Goal: Check status: Check status

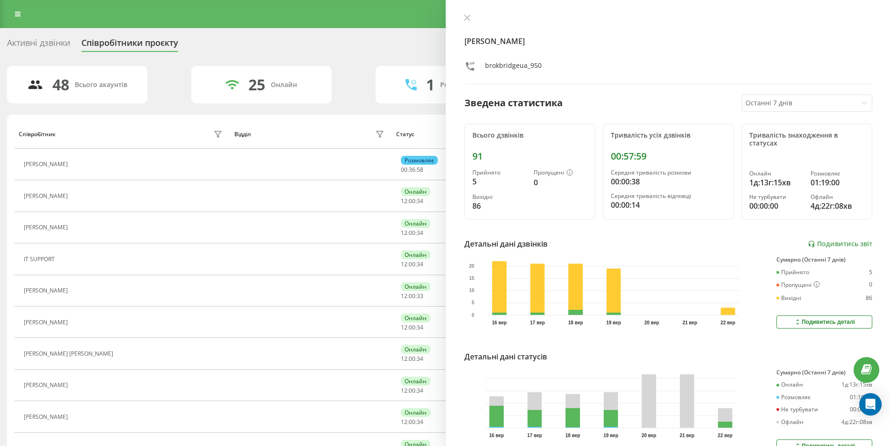
click at [456, 9] on div "[PERSON_NAME] brokbridgeua_950 Зведена статистика Останні 7 днів Всього дзвінкі…" at bounding box center [669, 223] width 446 height 446
click at [472, 22] on button at bounding box center [467, 18] width 12 height 9
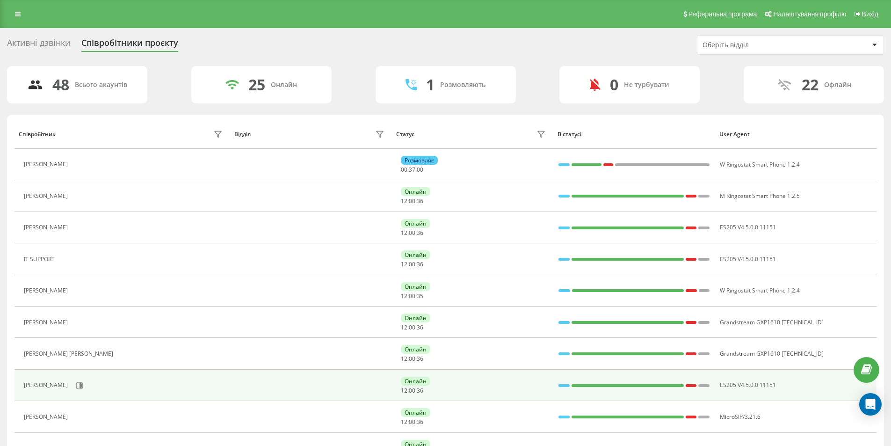
scroll to position [140, 0]
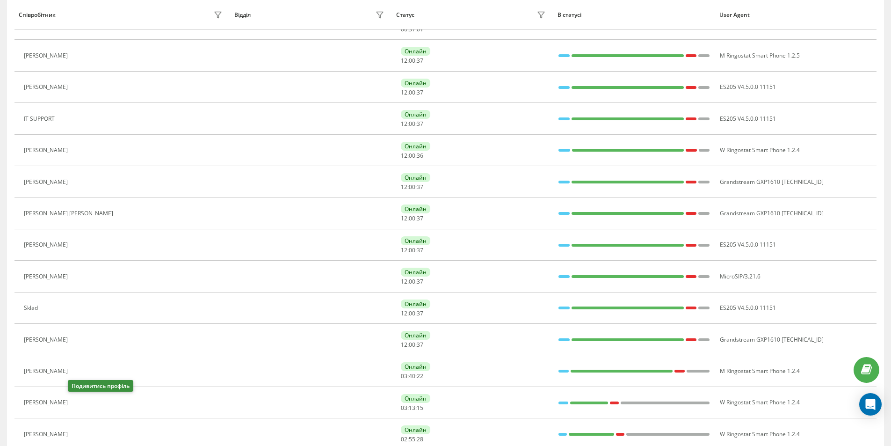
drag, startPoint x: 77, startPoint y: 398, endPoint x: 81, endPoint y: 402, distance: 5.6
click at [76, 398] on button at bounding box center [77, 403] width 11 height 13
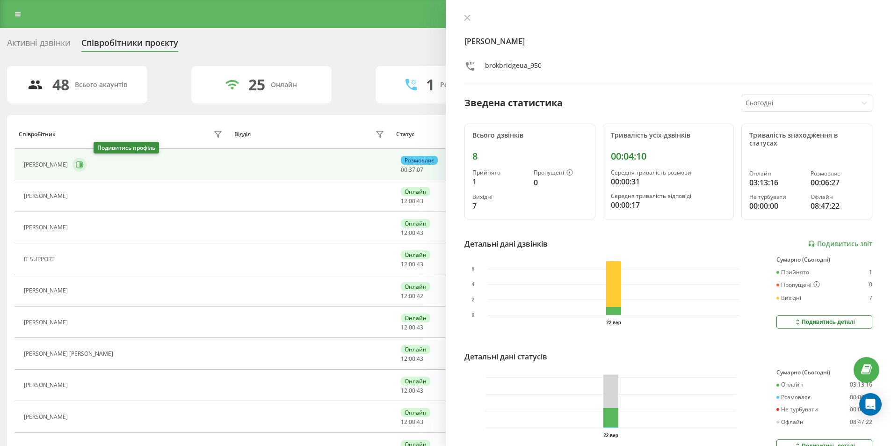
click at [82, 163] on icon at bounding box center [80, 164] width 2 height 5
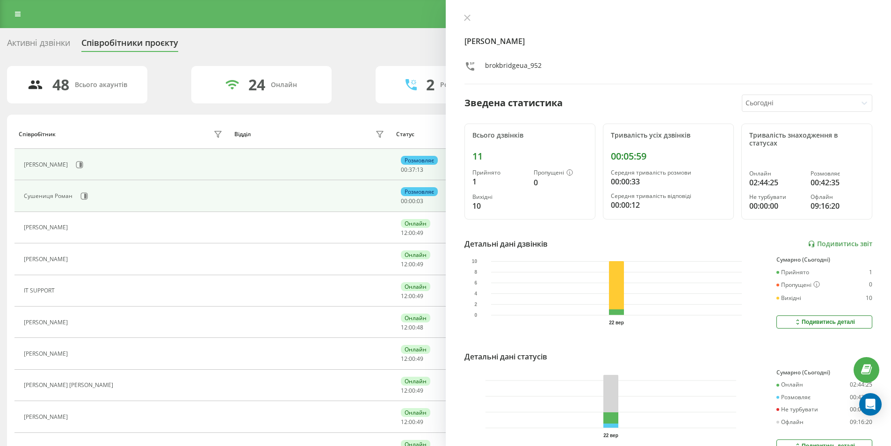
click at [89, 201] on div "Сушениця Роман" at bounding box center [124, 196] width 201 height 16
click at [88, 195] on button at bounding box center [84, 196] width 14 height 14
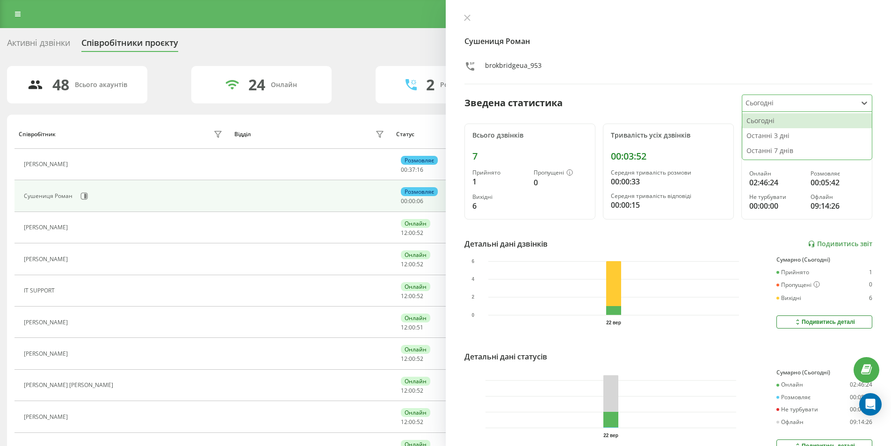
click at [799, 100] on div at bounding box center [799, 103] width 108 height 11
click at [774, 154] on div "Останні 7 днів" at bounding box center [806, 150] width 129 height 15
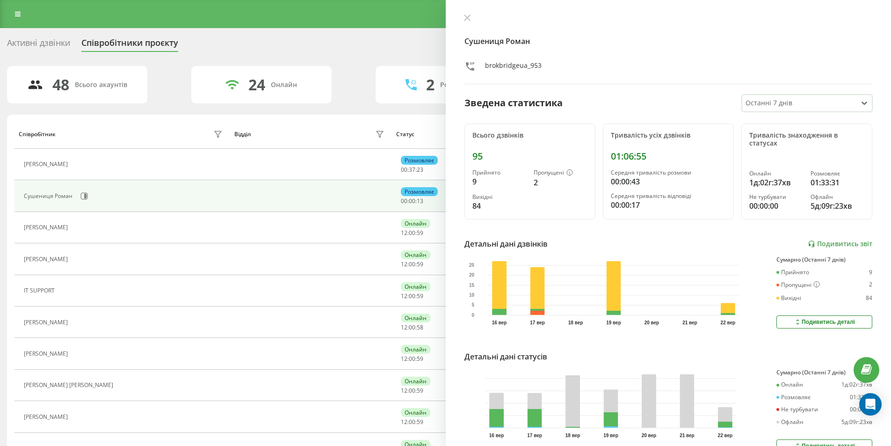
scroll to position [50, 0]
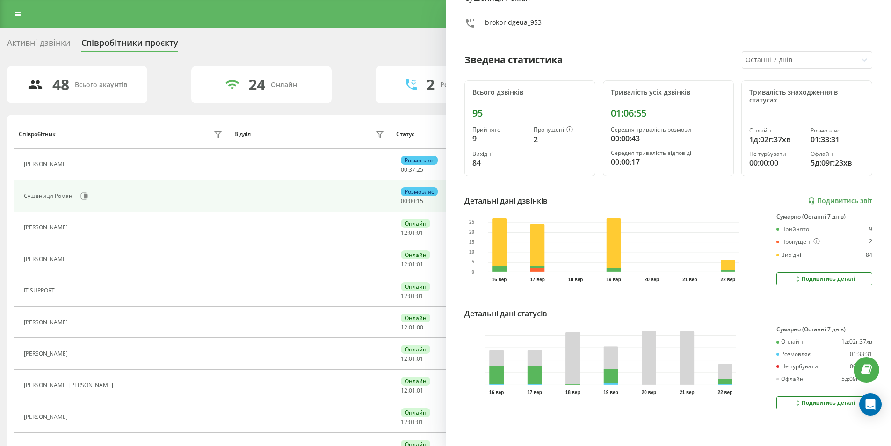
click at [824, 326] on div "Сумарно (Останні 7 днів)" at bounding box center [824, 329] width 96 height 7
click at [823, 326] on div "Сумарно (Останні 7 днів)" at bounding box center [824, 329] width 96 height 7
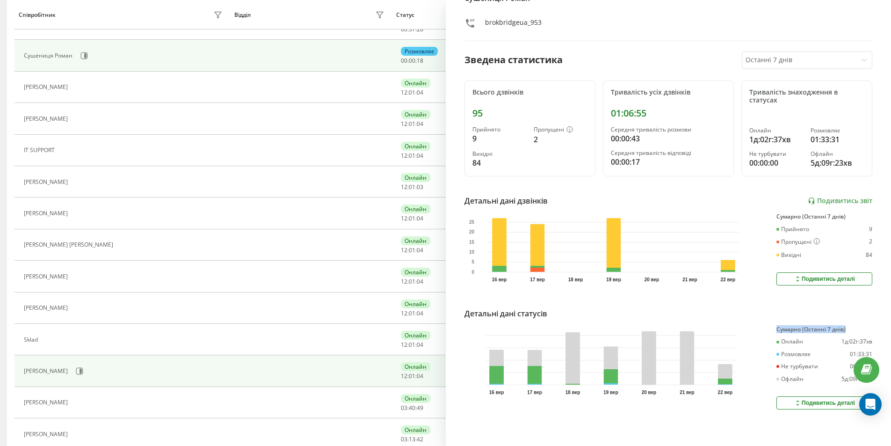
scroll to position [280, 0]
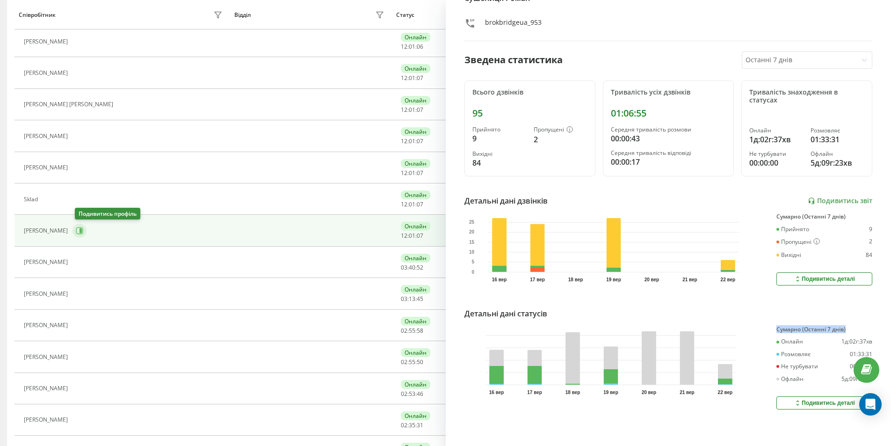
click at [82, 233] on icon at bounding box center [80, 230] width 2 height 5
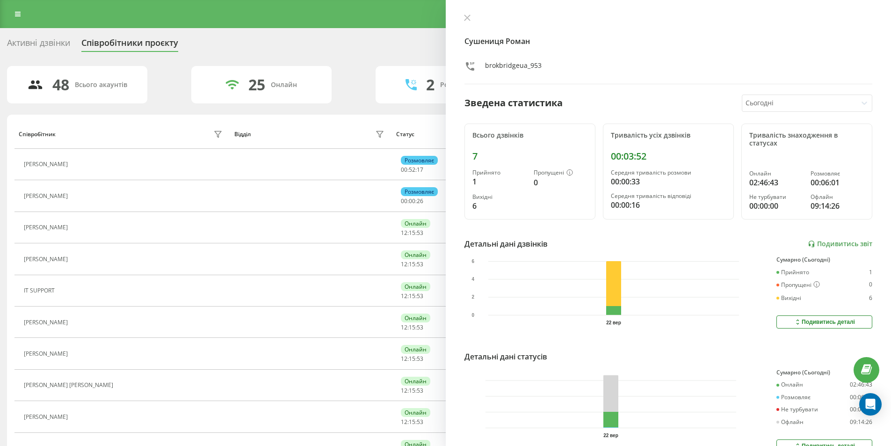
click at [459, 15] on div "[PERSON_NAME] brokbridgeua_953 Зведена статистика Сьогодні Всього дзвінків 7 Пр…" at bounding box center [669, 223] width 446 height 446
click at [463, 15] on button at bounding box center [467, 18] width 12 height 9
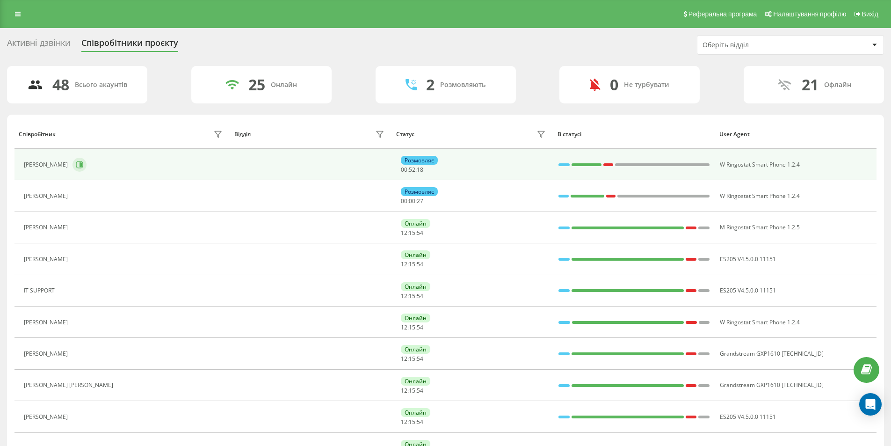
click at [82, 165] on icon at bounding box center [80, 164] width 2 height 5
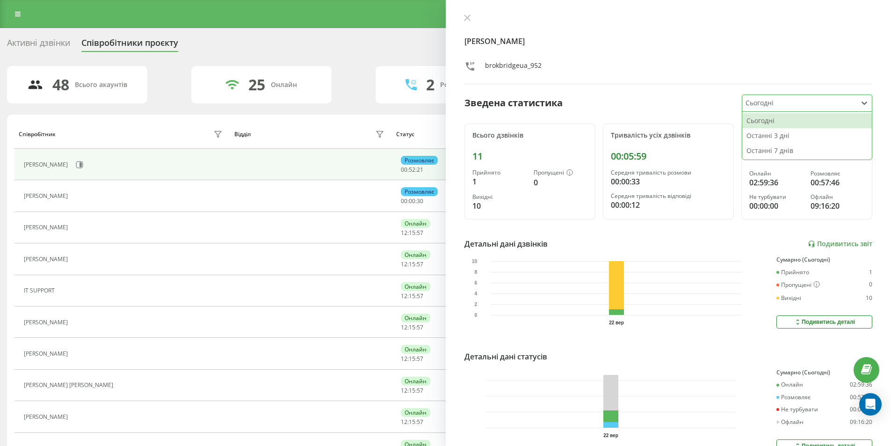
click at [770, 103] on div at bounding box center [799, 103] width 108 height 11
click at [760, 104] on div at bounding box center [799, 103] width 108 height 11
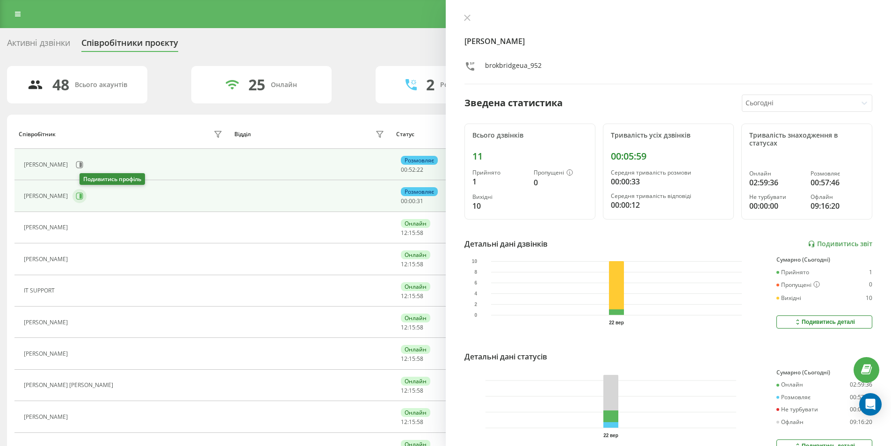
click at [86, 198] on button at bounding box center [79, 196] width 14 height 14
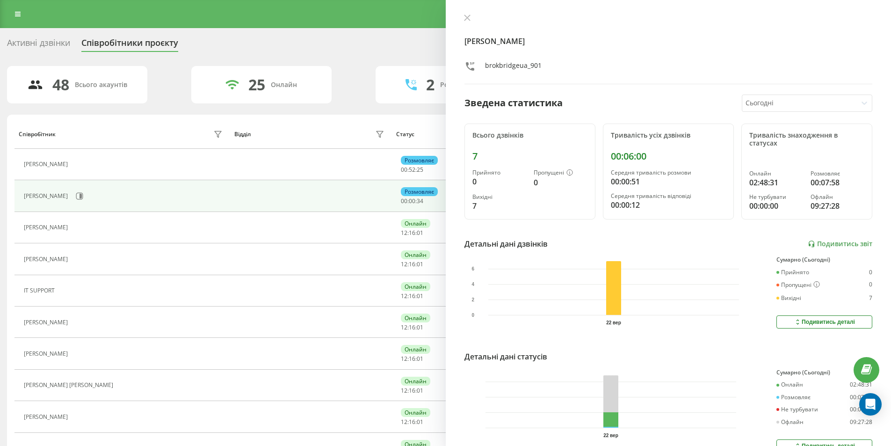
scroll to position [280, 0]
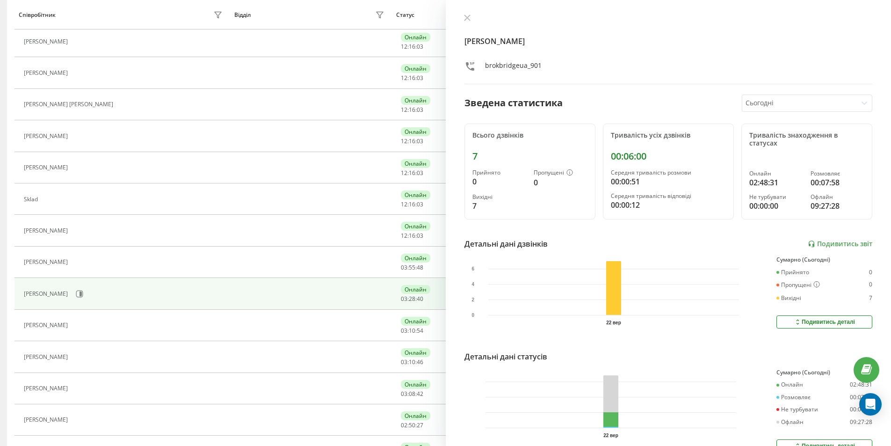
click at [82, 294] on div "[PERSON_NAME]" at bounding box center [124, 294] width 201 height 16
click at [81, 294] on button at bounding box center [79, 294] width 14 height 14
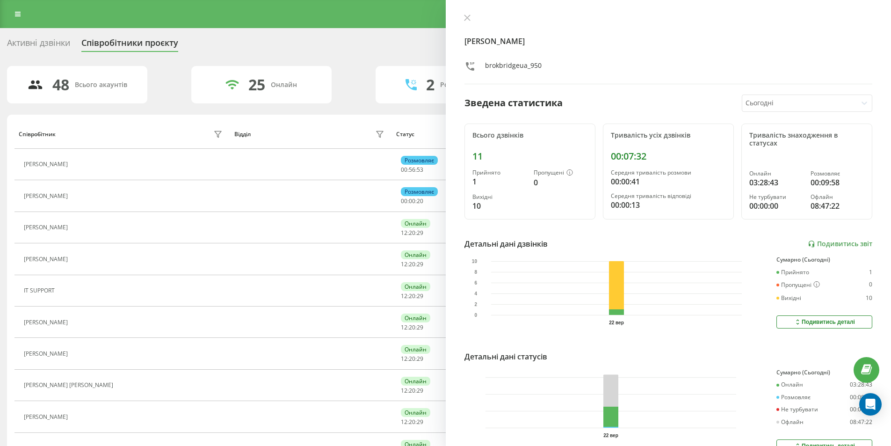
click at [466, 19] on icon at bounding box center [467, 18] width 6 height 6
